Goal: Task Accomplishment & Management: Use online tool/utility

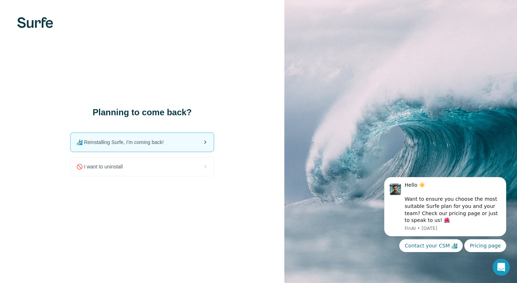
click at [155, 141] on span "🏄🏻‍♂️ Reinstalling Surfe, I'm coming back!" at bounding box center [123, 142] width 93 height 7
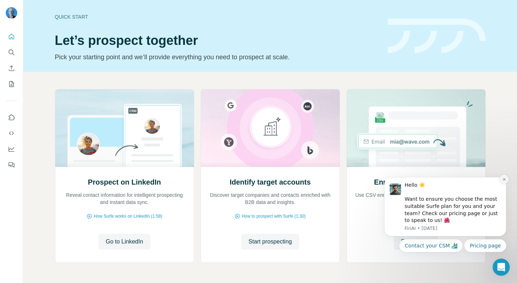
click at [505, 179] on icon "Dismiss notification" at bounding box center [505, 179] width 4 height 4
